Goal: Find specific page/section: Find specific page/section

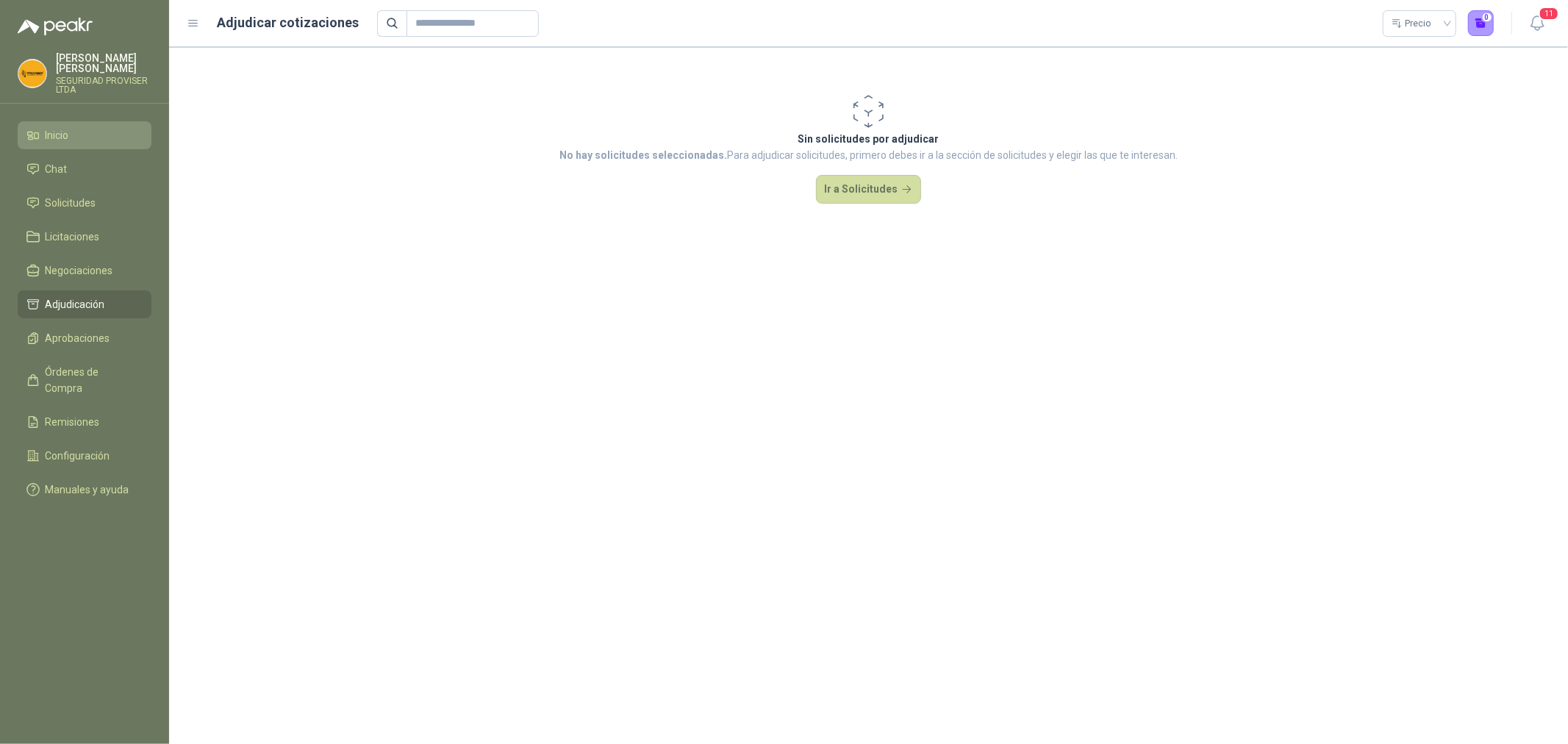
click at [78, 143] on li "Inicio" at bounding box center [84, 135] width 116 height 16
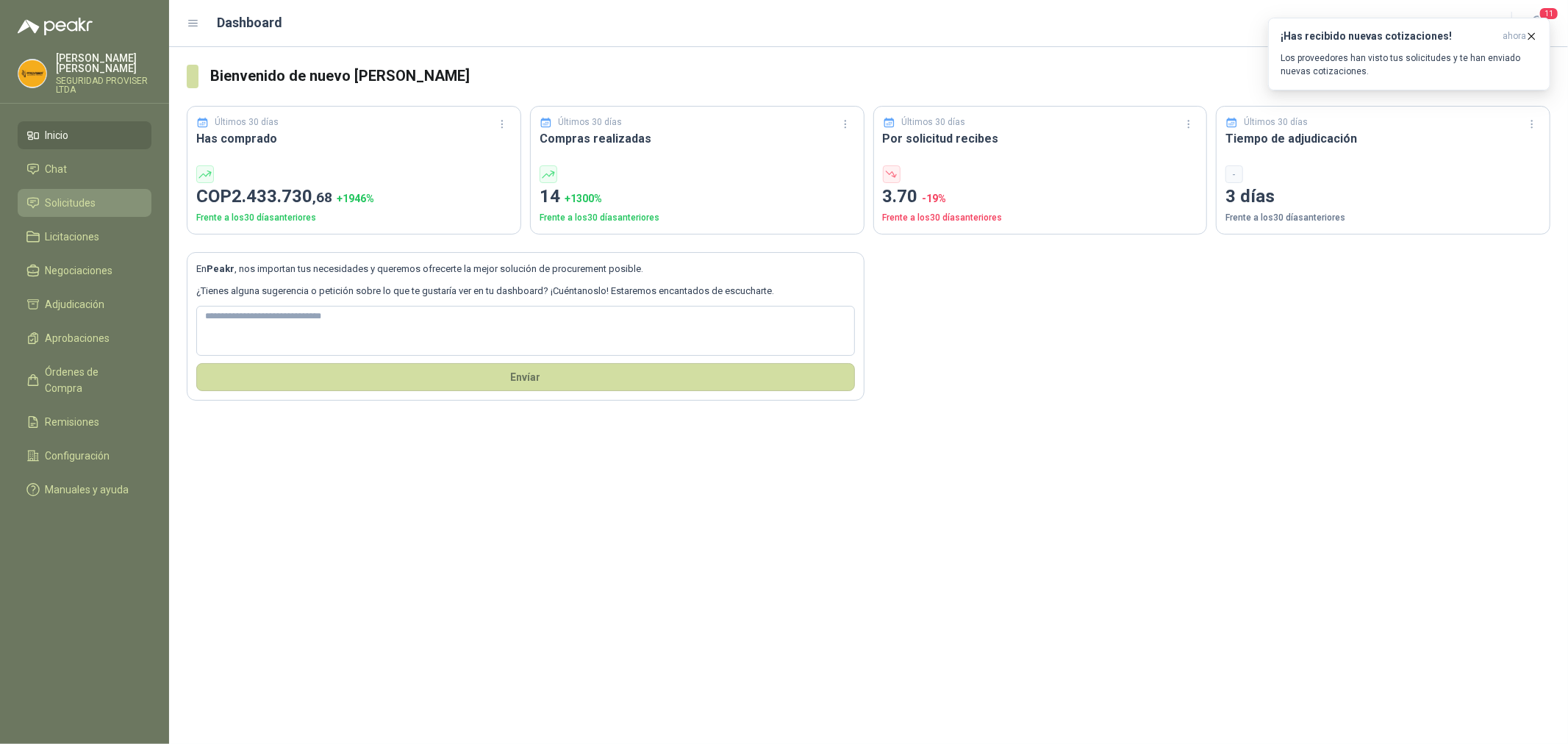
click at [84, 192] on link "Solicitudes" at bounding box center [84, 203] width 134 height 28
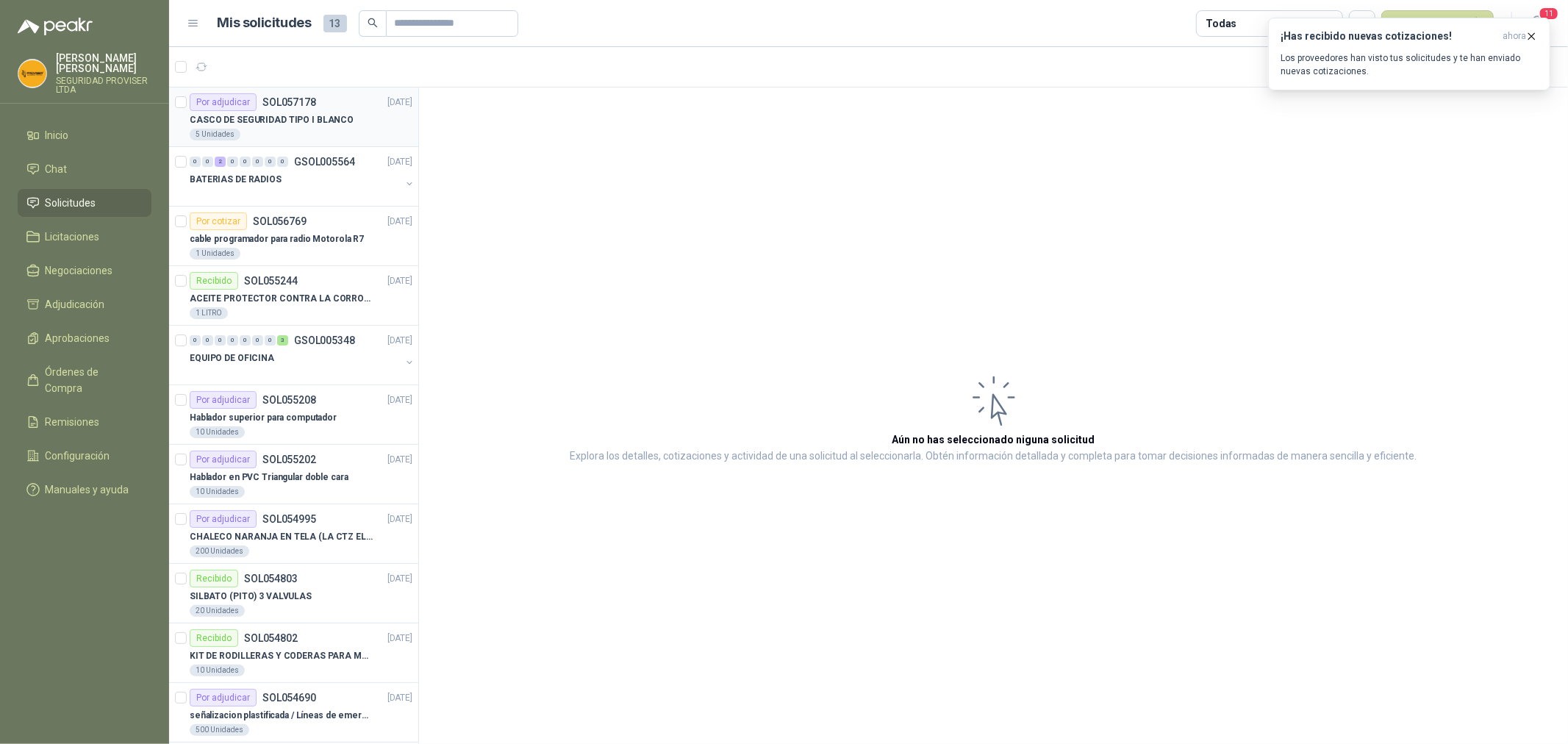
click at [344, 124] on div "CASCO DE SEGURIDAD TIPO I BLANCO" at bounding box center [300, 120] width 223 height 18
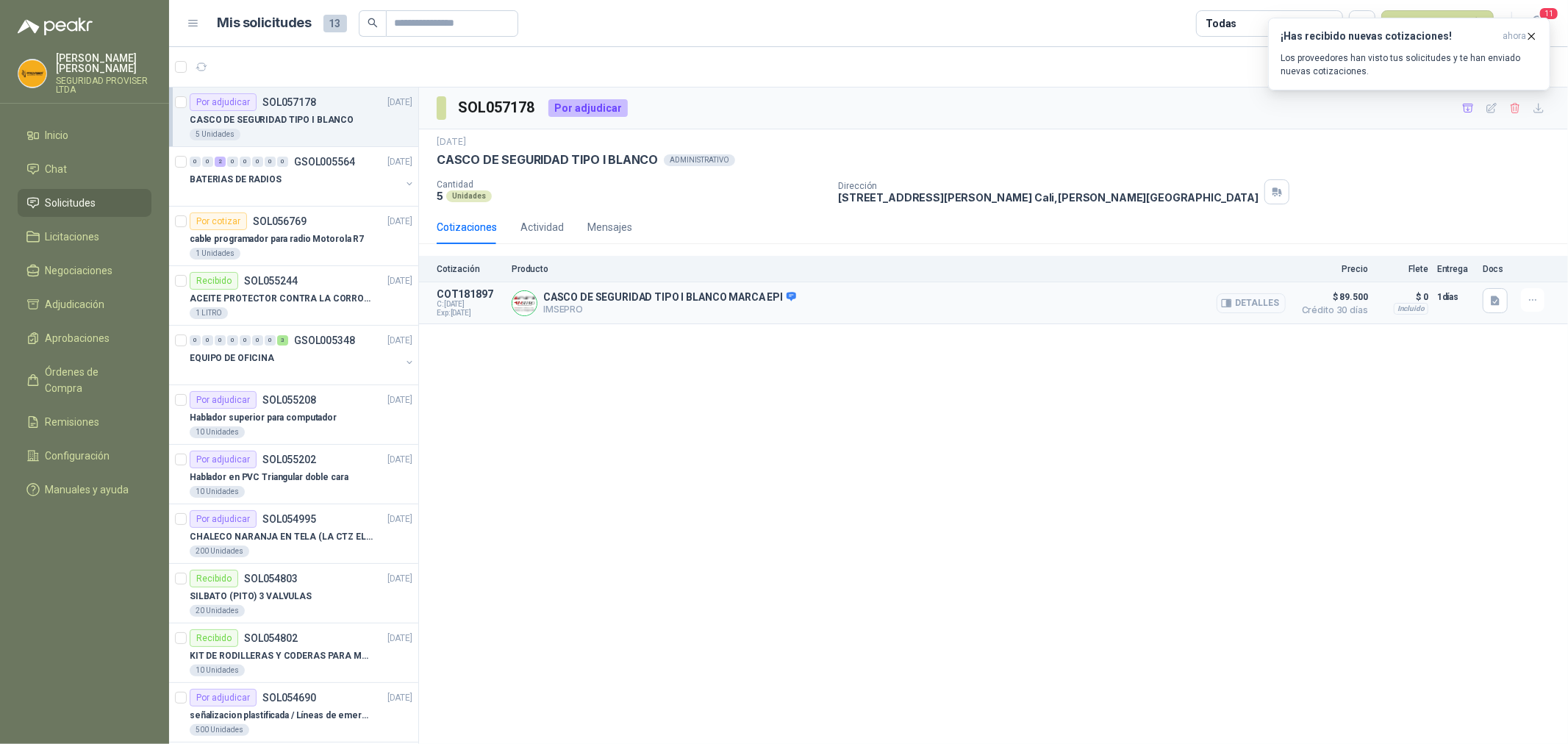
click at [1259, 301] on button "Detalles" at bounding box center [1251, 303] width 69 height 20
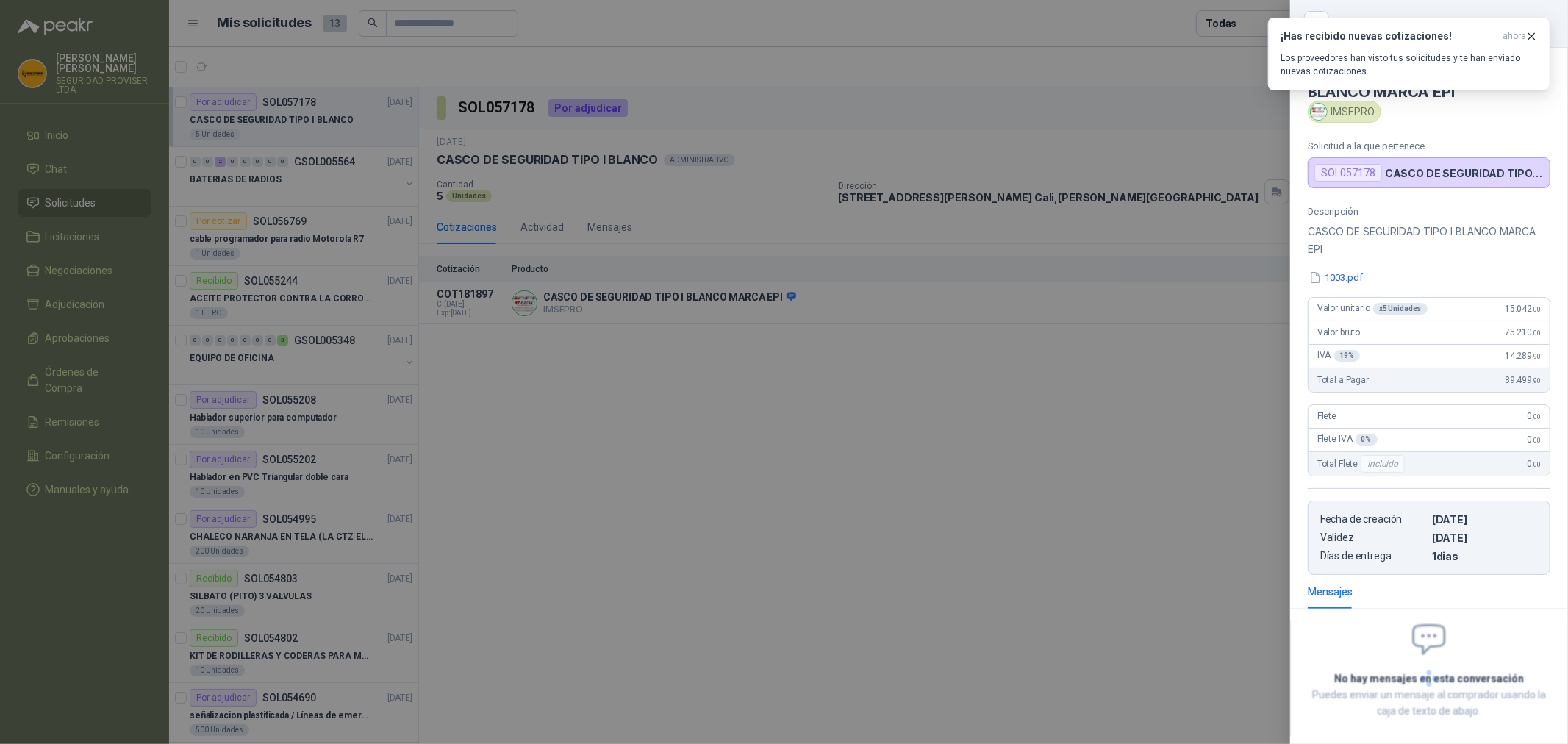
scroll to position [68, 0]
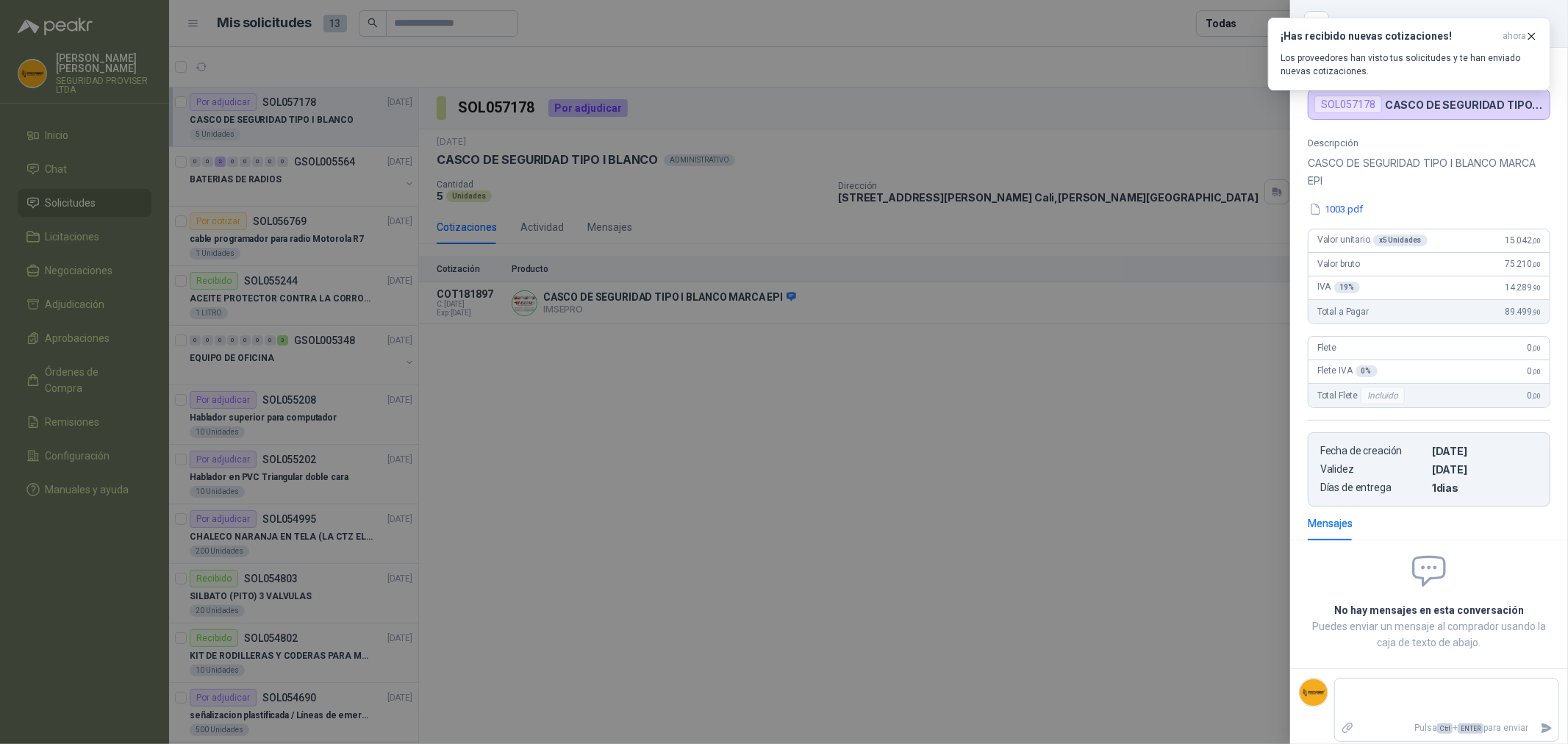
click at [1078, 436] on div at bounding box center [784, 372] width 1568 height 744
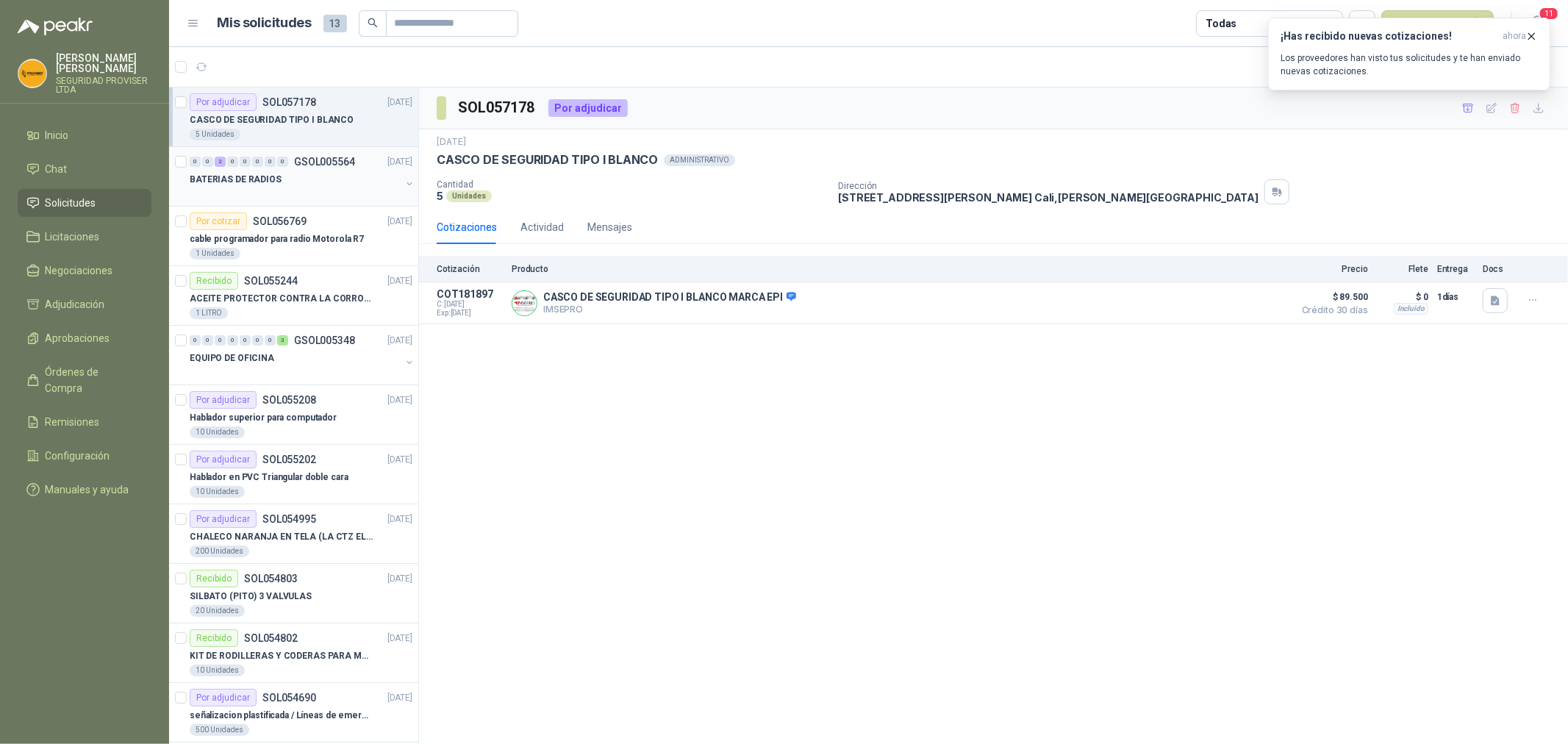
click at [311, 188] on div at bounding box center [294, 194] width 211 height 12
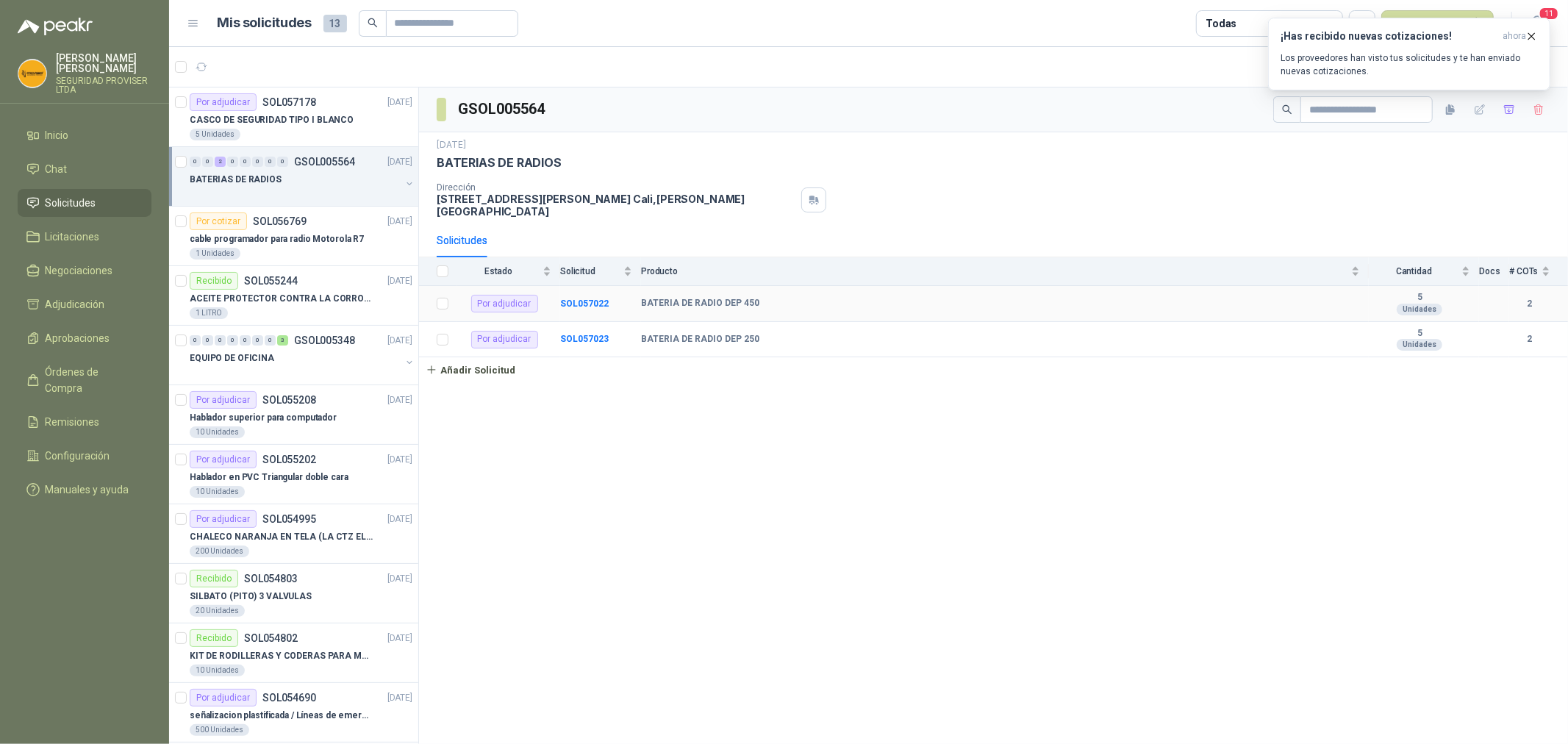
click at [1334, 310] on td "BATERIA DE RADIO DEP 450" at bounding box center [1004, 304] width 728 height 36
click at [1319, 303] on div "BATERIA DE RADIO DEP 450" at bounding box center [1000, 304] width 719 height 12
click at [584, 302] on b "SOL057022" at bounding box center [584, 303] width 49 height 10
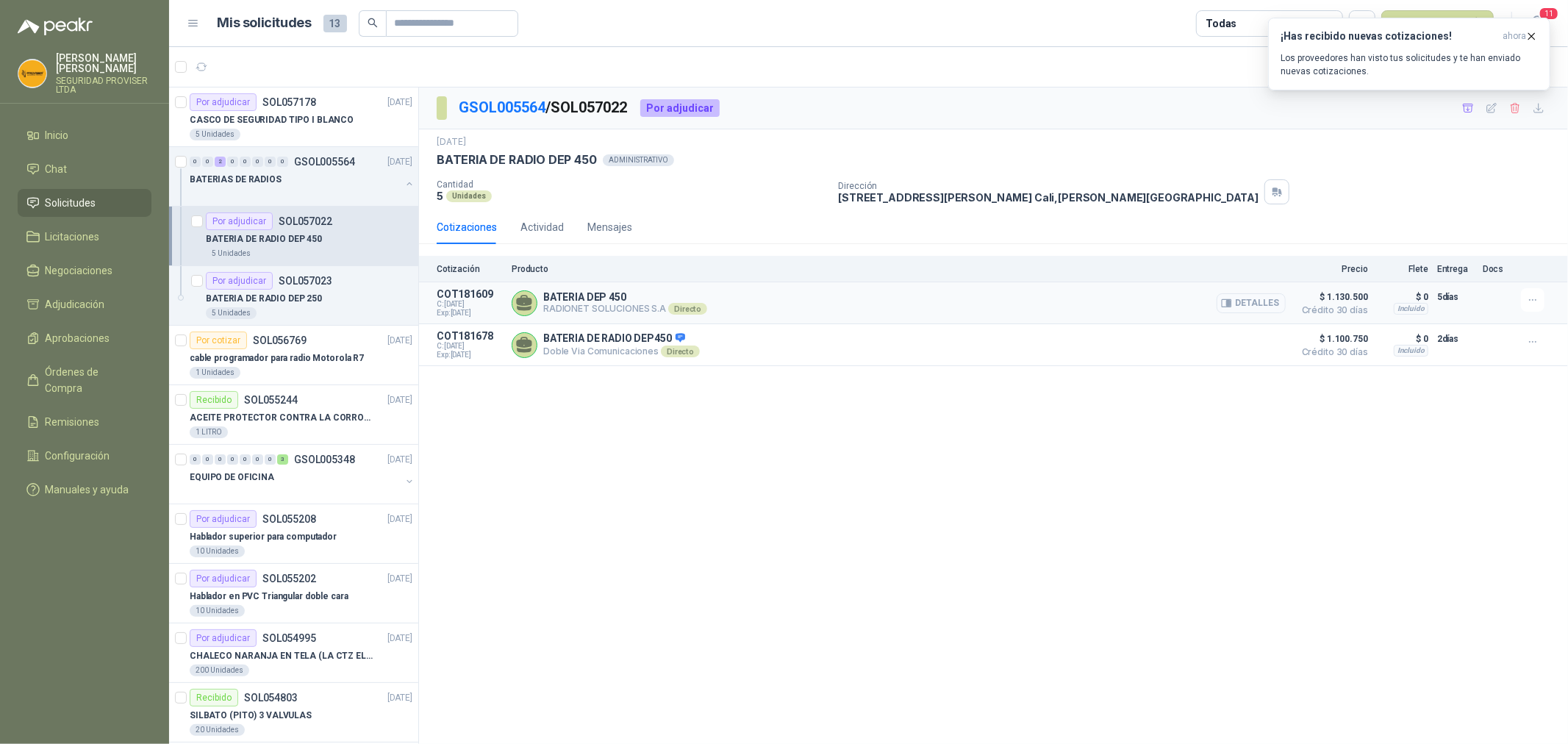
click at [1259, 300] on button "Detalles" at bounding box center [1251, 303] width 69 height 20
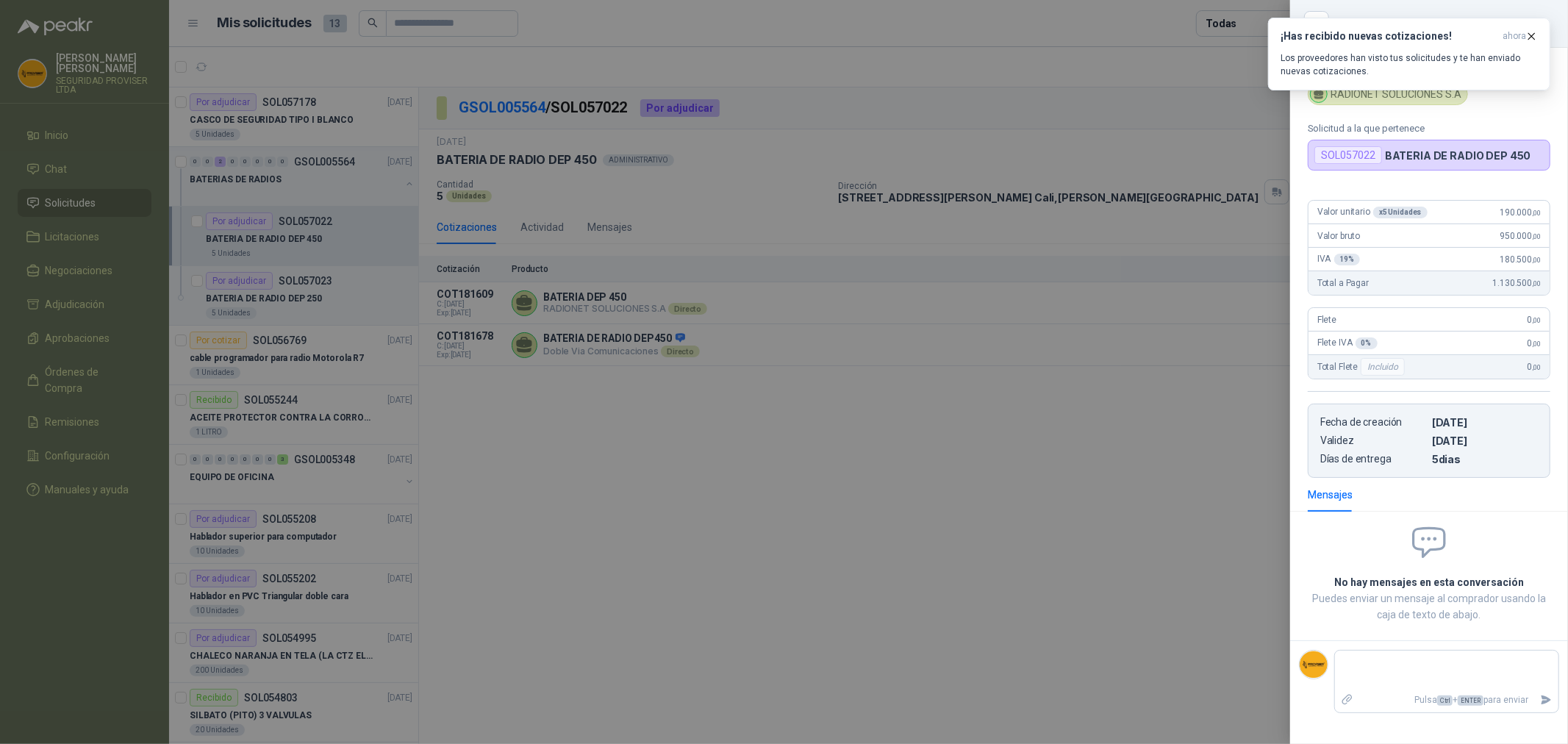
click at [1217, 414] on div at bounding box center [784, 372] width 1568 height 744
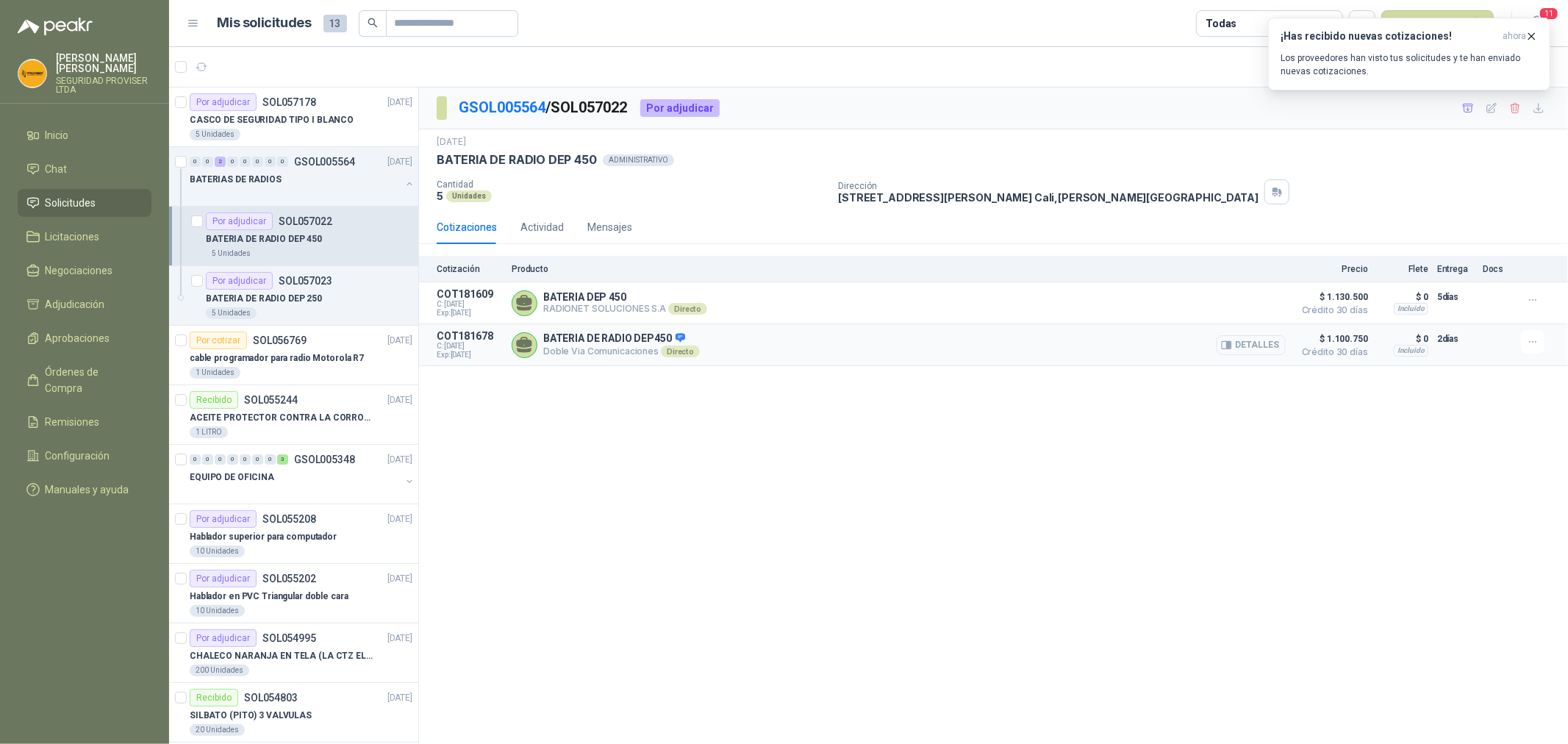
click at [1269, 343] on button "Detalles" at bounding box center [1251, 345] width 69 height 20
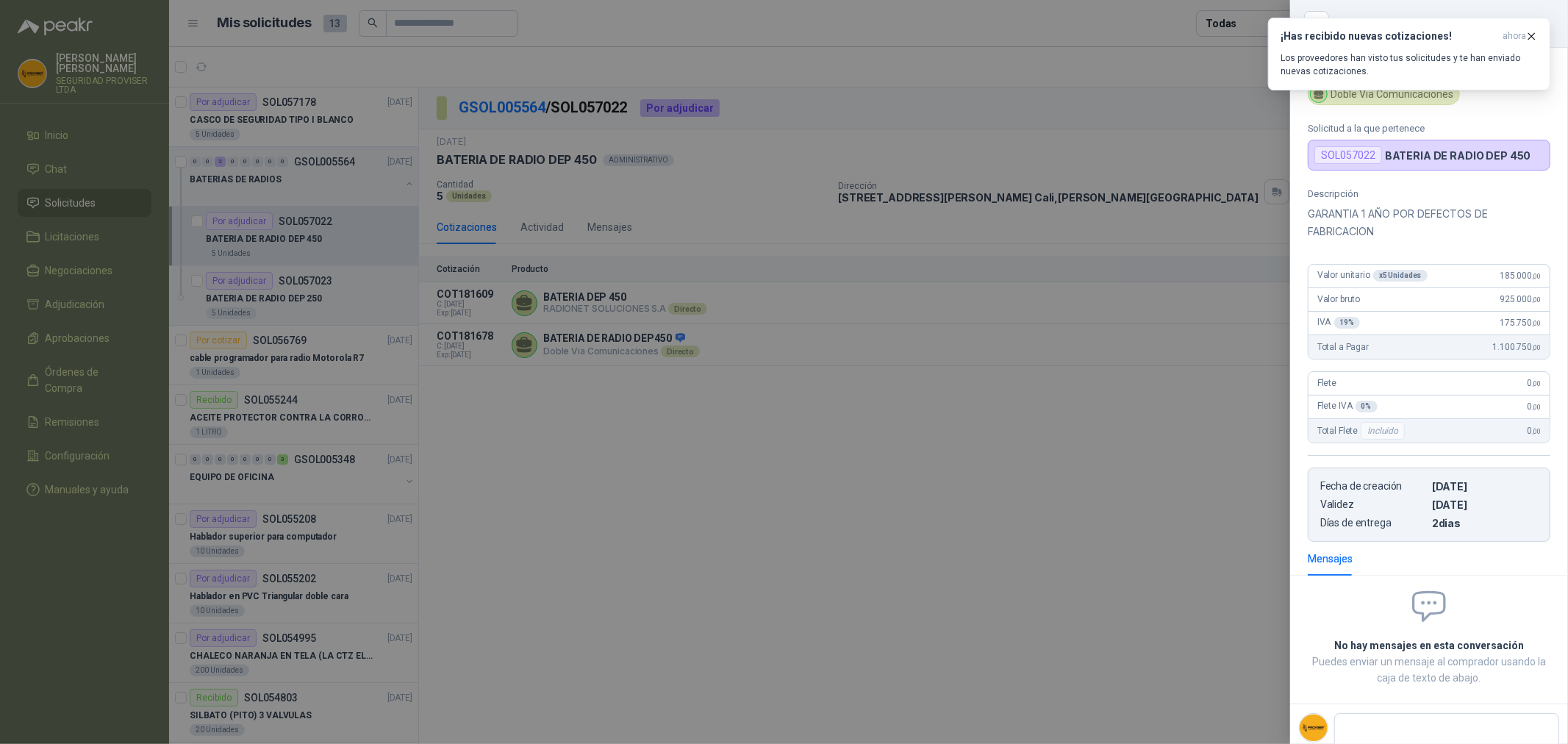
click at [1127, 438] on div at bounding box center [784, 372] width 1568 height 744
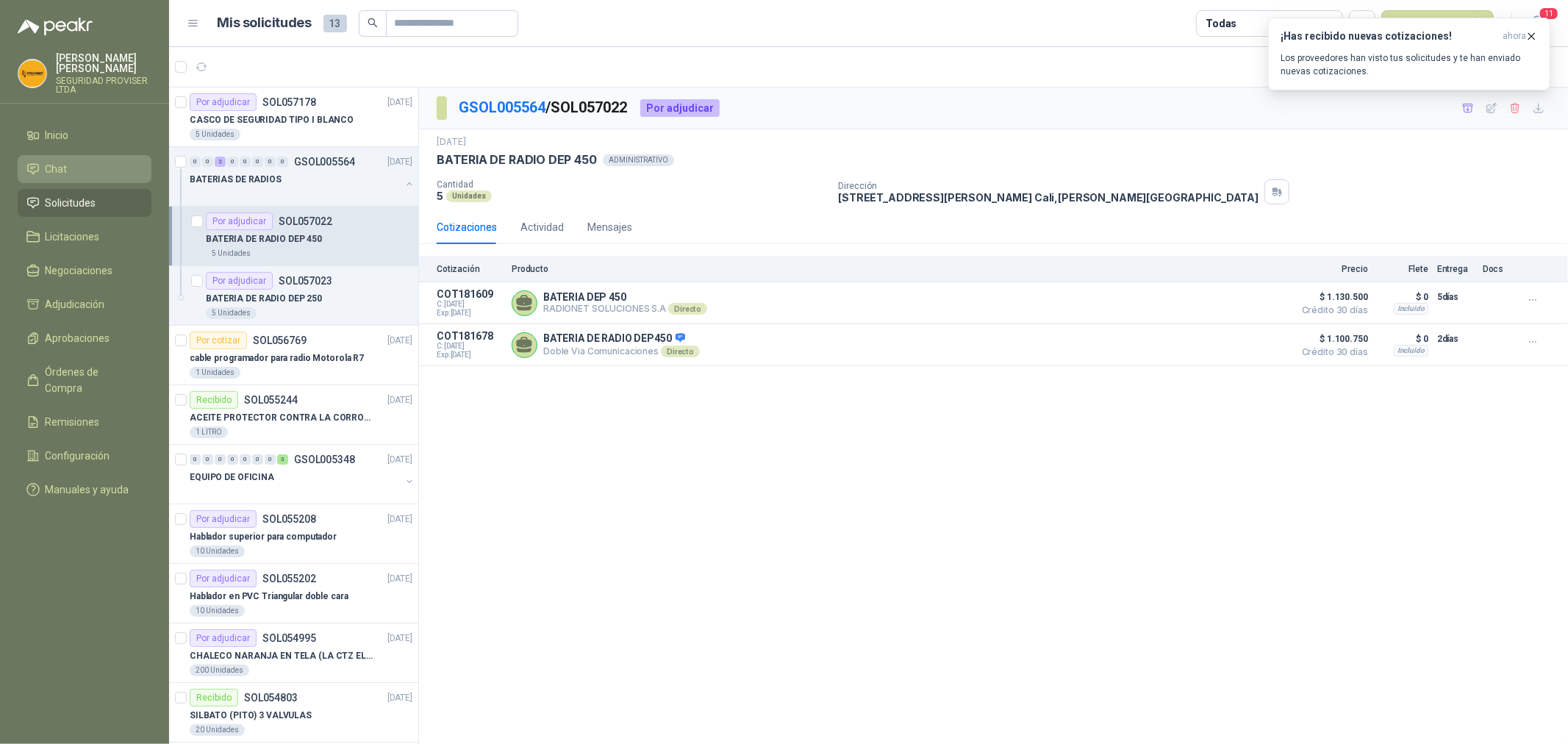
click at [82, 175] on li "Chat" at bounding box center [84, 169] width 116 height 16
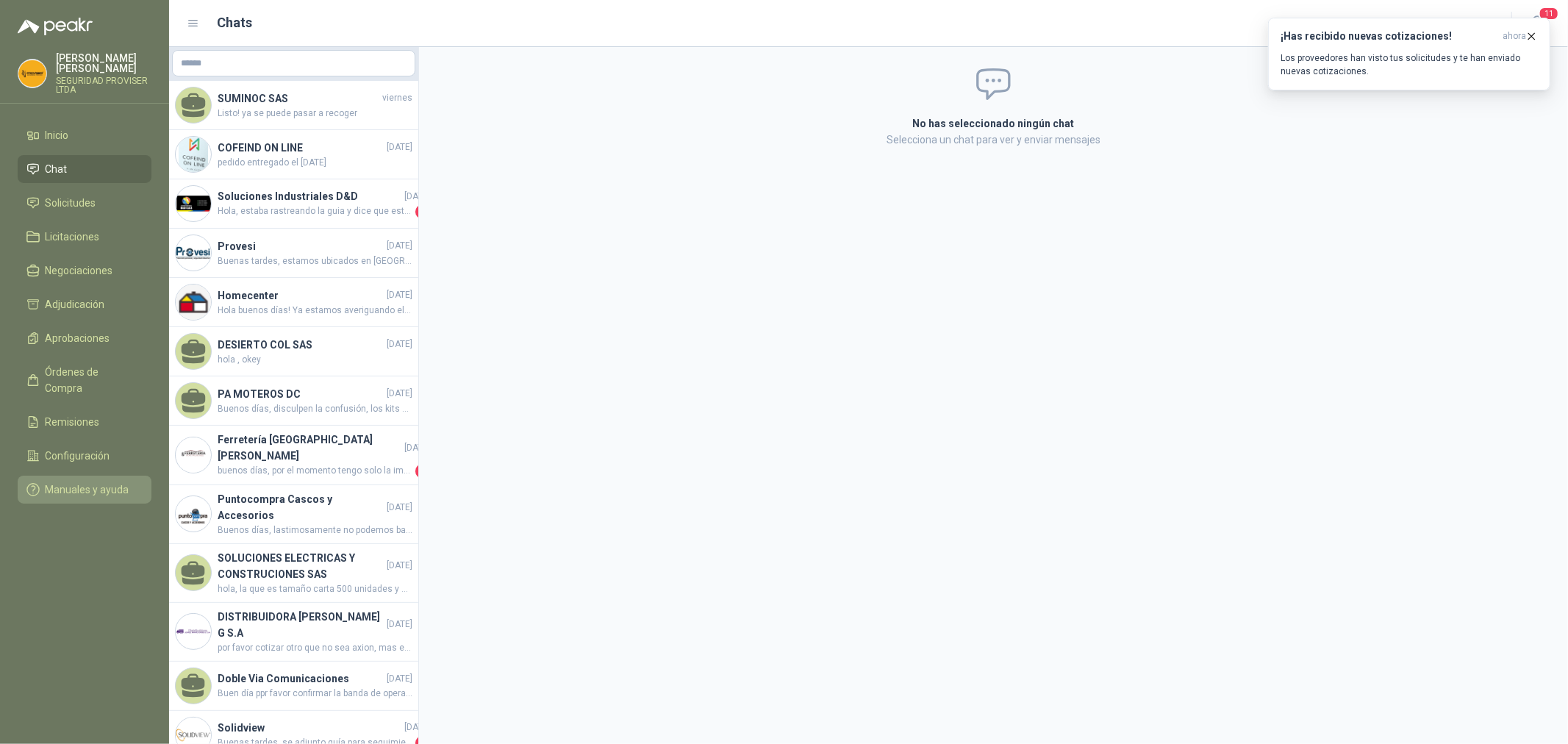
click at [90, 481] on span "Manuales y ayuda" at bounding box center [87, 489] width 84 height 16
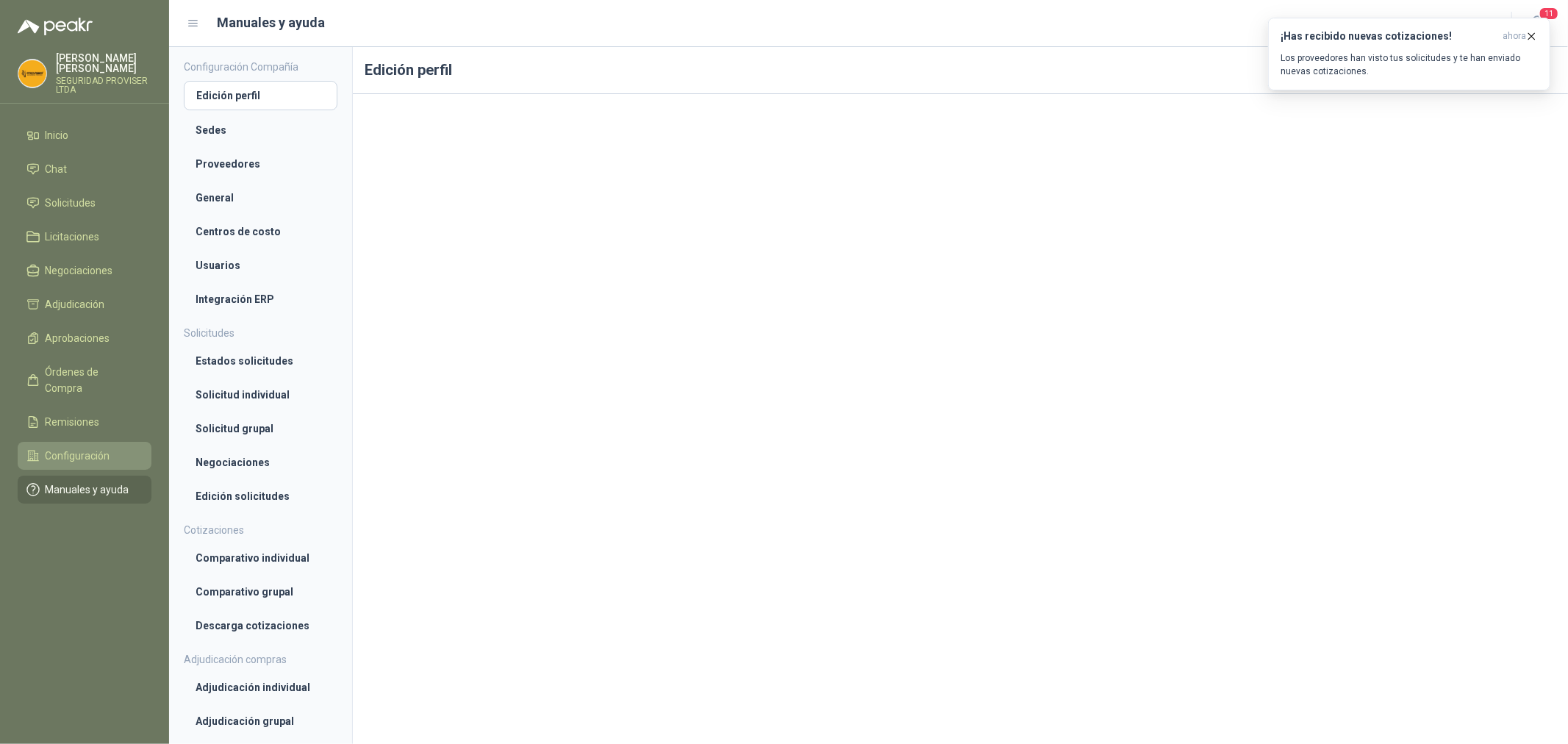
click at [90, 448] on span "Configuración" at bounding box center [77, 456] width 64 height 16
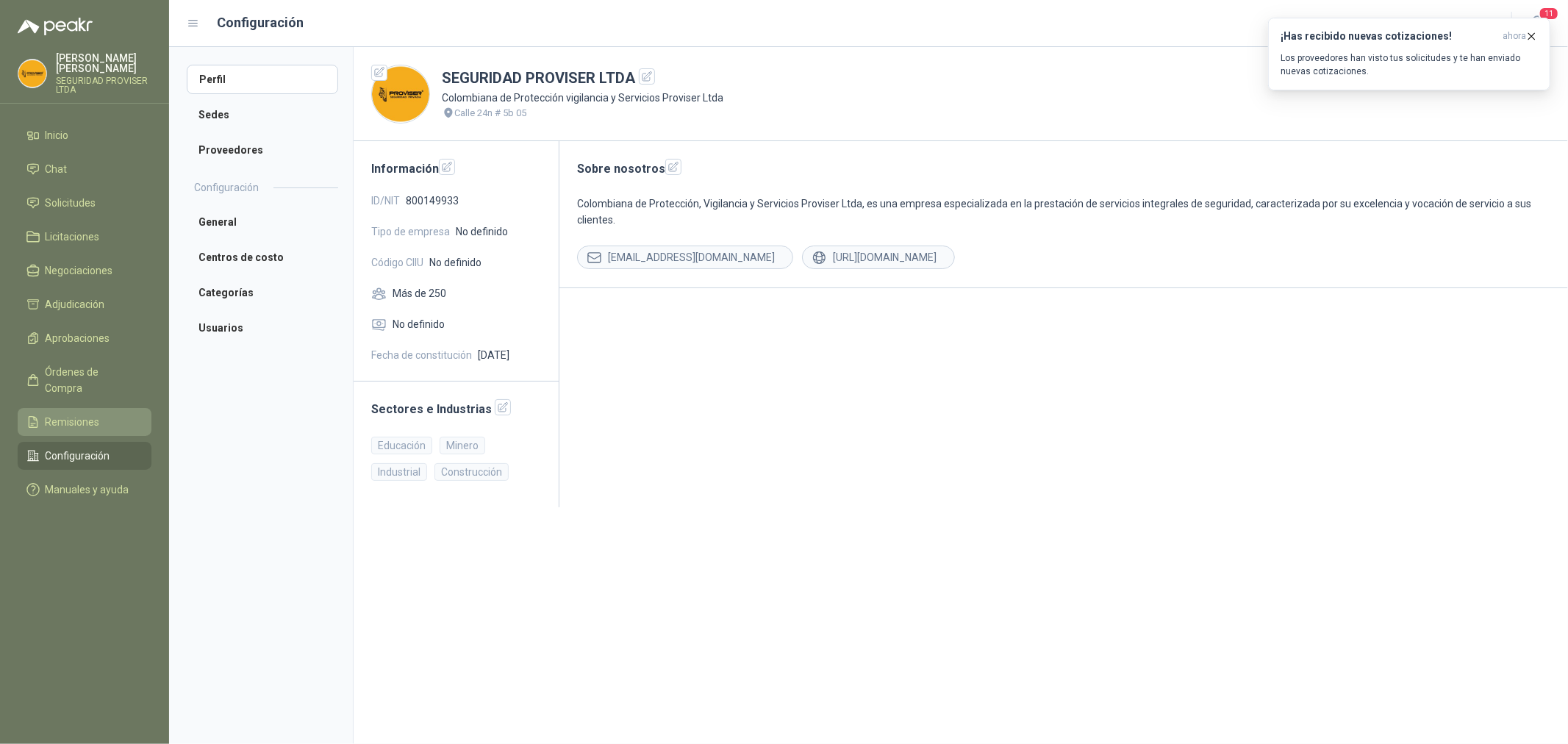
click at [93, 414] on span "Remisiones" at bounding box center [72, 422] width 54 height 16
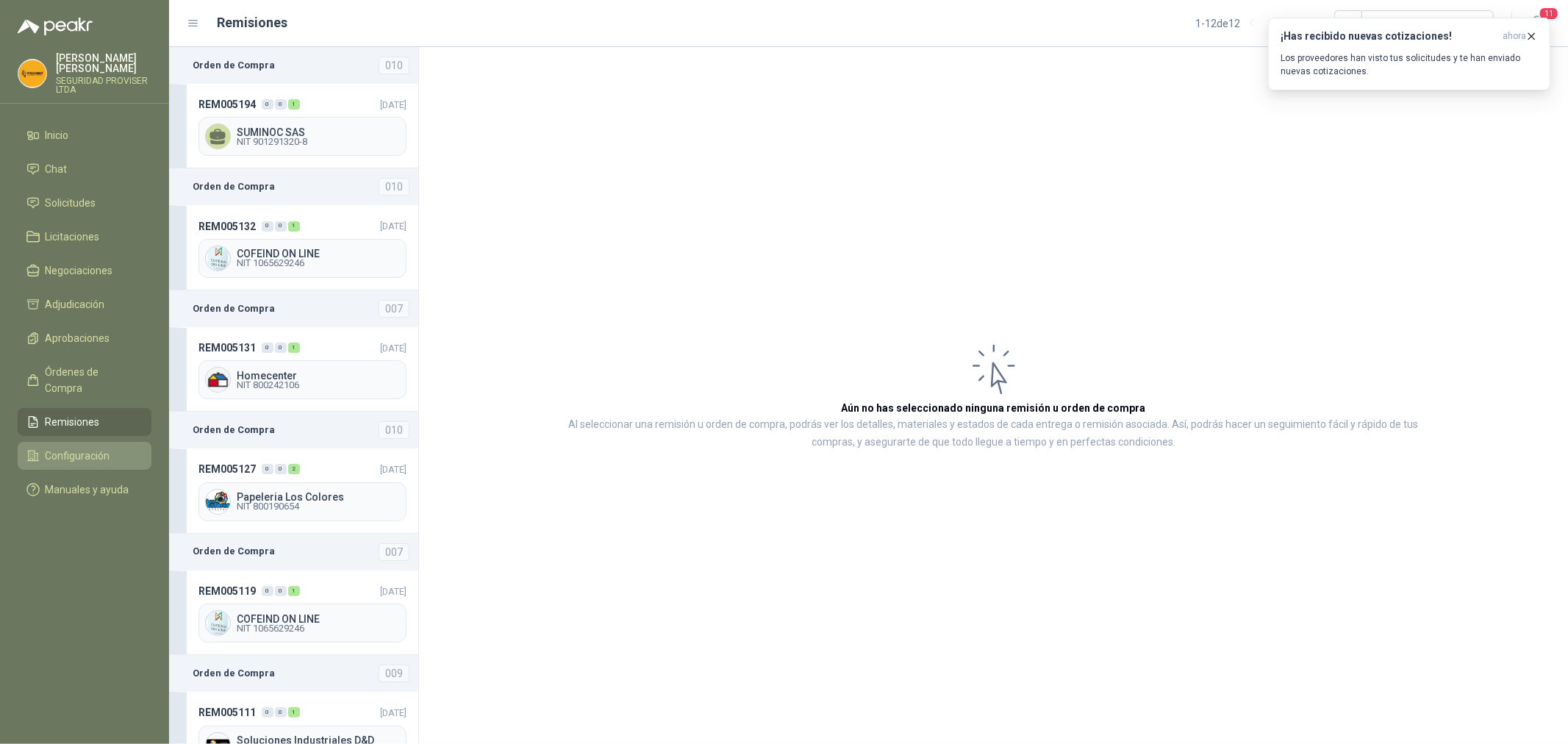
click at [97, 447] on link "Configuración" at bounding box center [84, 456] width 134 height 28
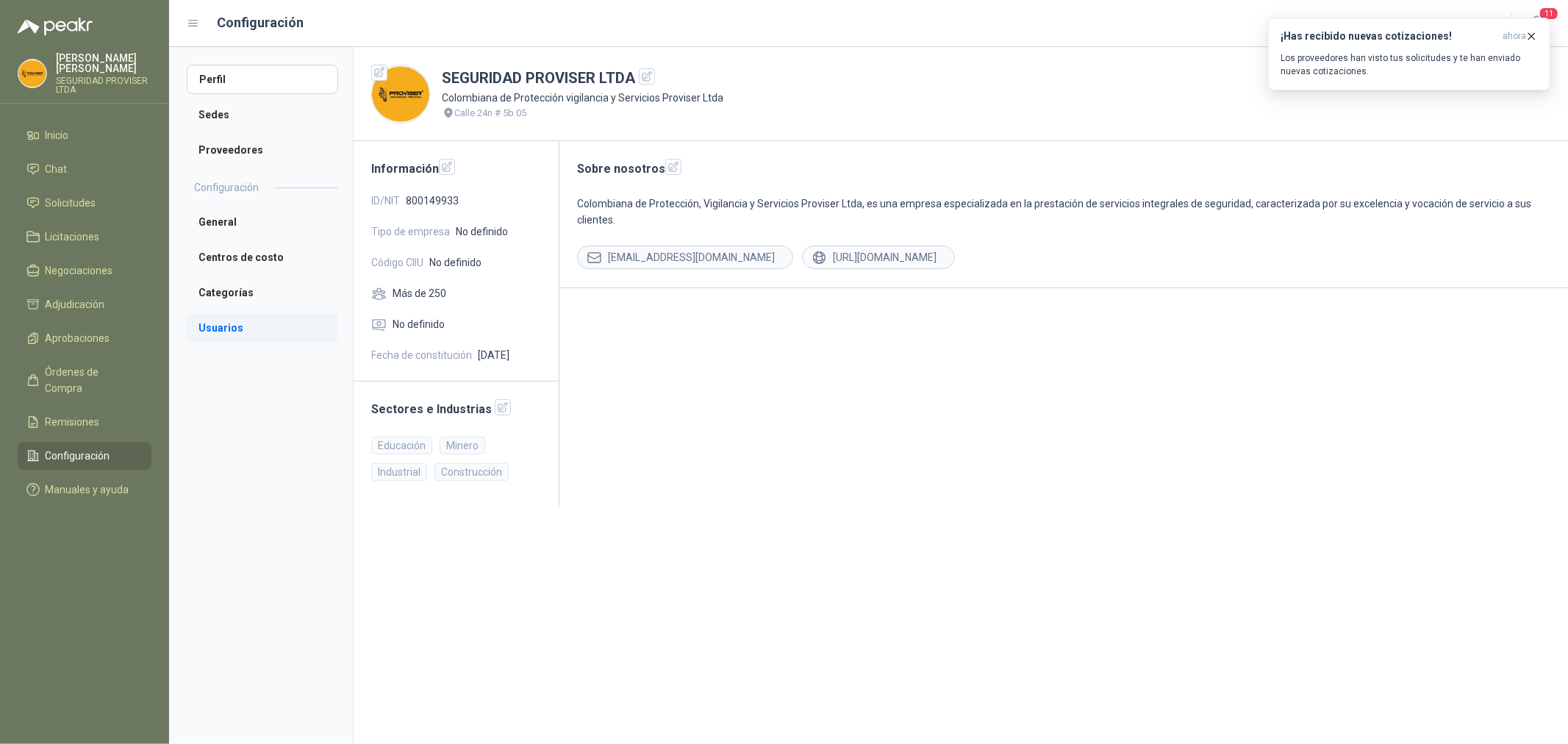
click at [252, 329] on li "Usuarios" at bounding box center [262, 328] width 152 height 30
